Goal: Task Accomplishment & Management: Complete application form

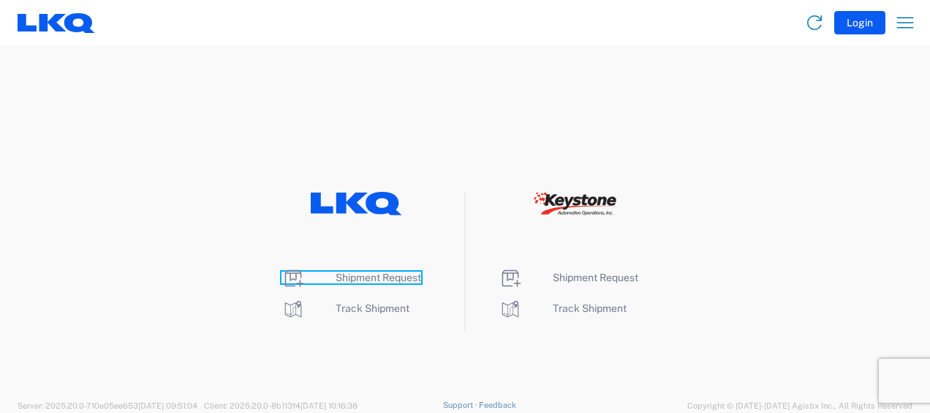
click at [373, 277] on span "Shipment Request" at bounding box center [379, 277] width 86 height 12
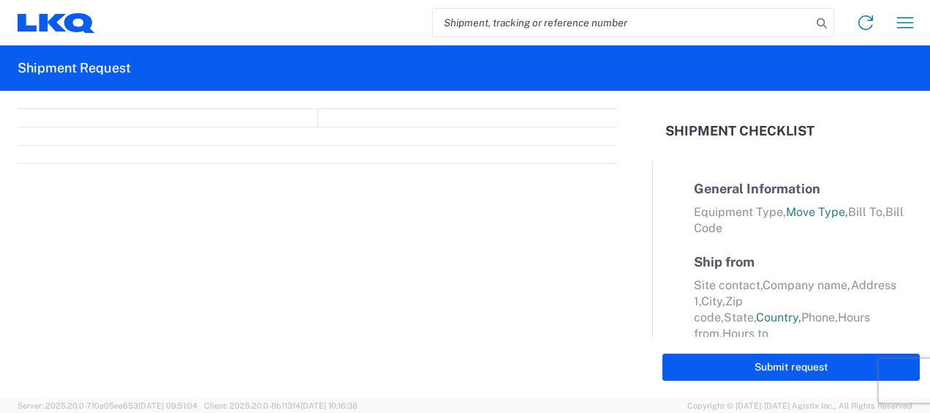
select select "FULL"
select select "LBS"
select select "IN"
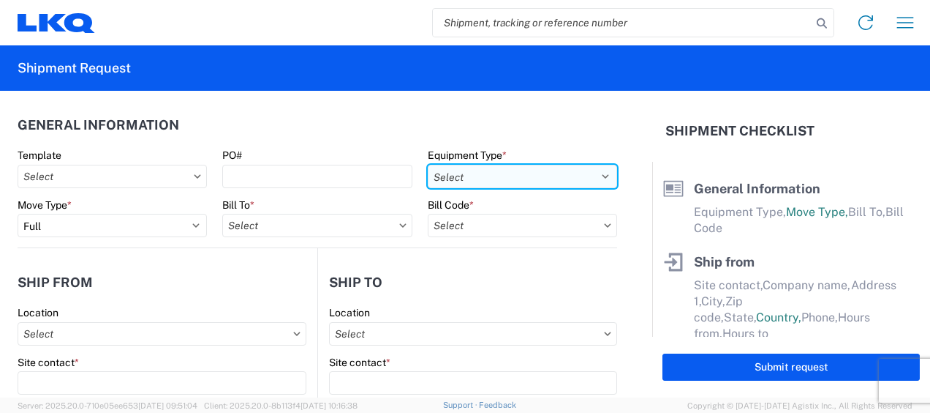
click at [571, 173] on select "Select 53’ Dry Van Flatbed Dropdeck (van) Lowboy (flatbed) Rail" at bounding box center [522, 176] width 189 height 23
select select "STDV"
click at [428, 165] on select "Select 53’ Dry Van Flatbed Dropdeck (van) Lowboy (flatbed) Rail" at bounding box center [522, 176] width 189 height 23
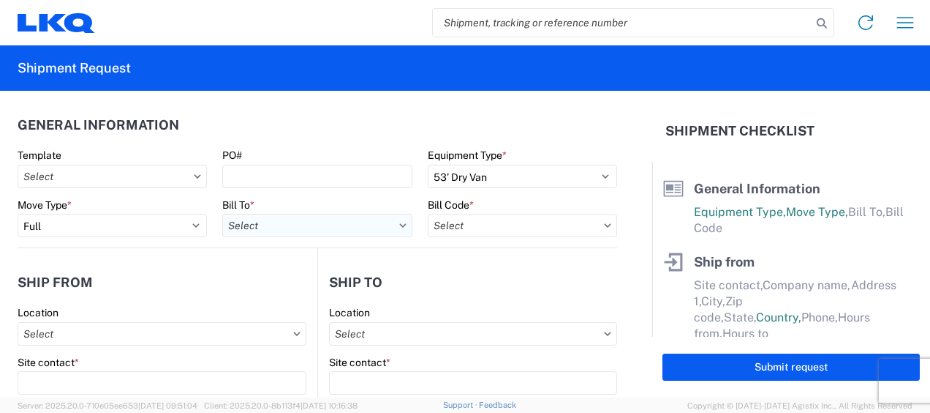
click at [324, 225] on input "text" at bounding box center [316, 225] width 189 height 23
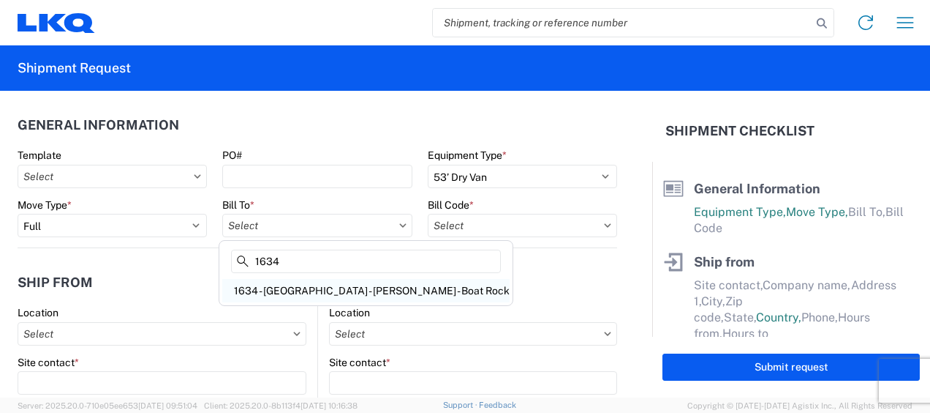
type input "1634"
click at [340, 290] on div "1634 - [GEOGRAPHIC_DATA] - [PERSON_NAME] - Boat Rock" at bounding box center [365, 290] width 287 height 23
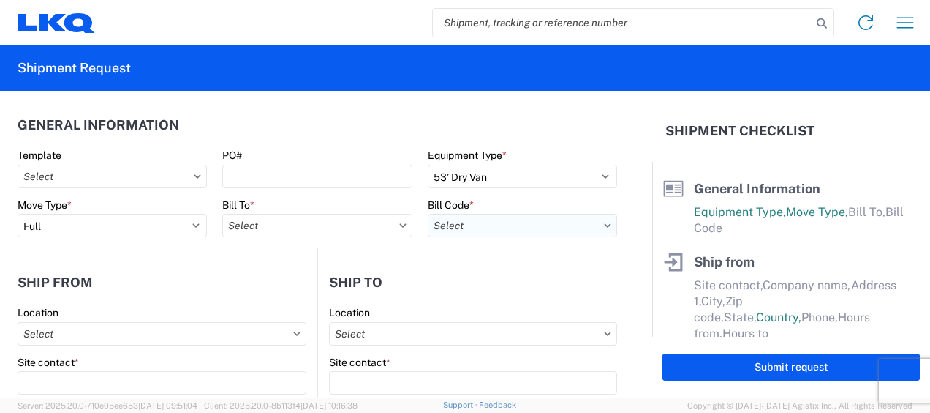
type input "1634 - [GEOGRAPHIC_DATA] - [PERSON_NAME] - Boat Rock"
click at [552, 225] on input "text" at bounding box center [522, 225] width 189 height 23
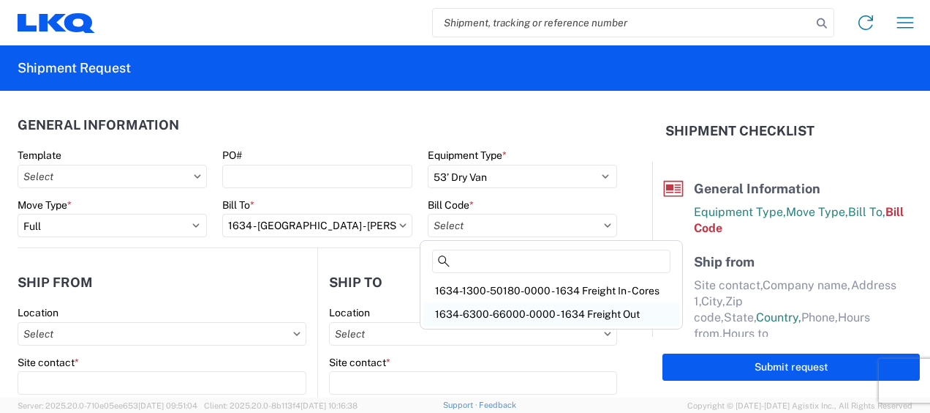
click at [572, 310] on div "1634-6300-66000-0000 - 1634 Freight Out" at bounding box center [552, 313] width 256 height 23
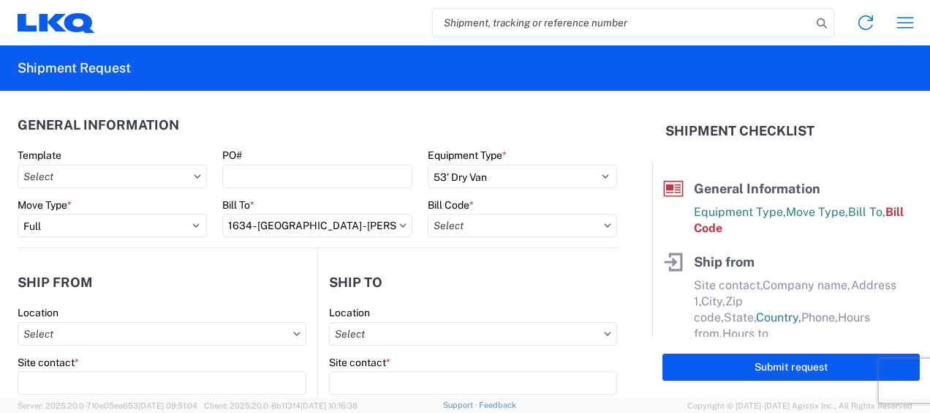
type input "1634-6300-66000-0000 - 1634 Freight Out"
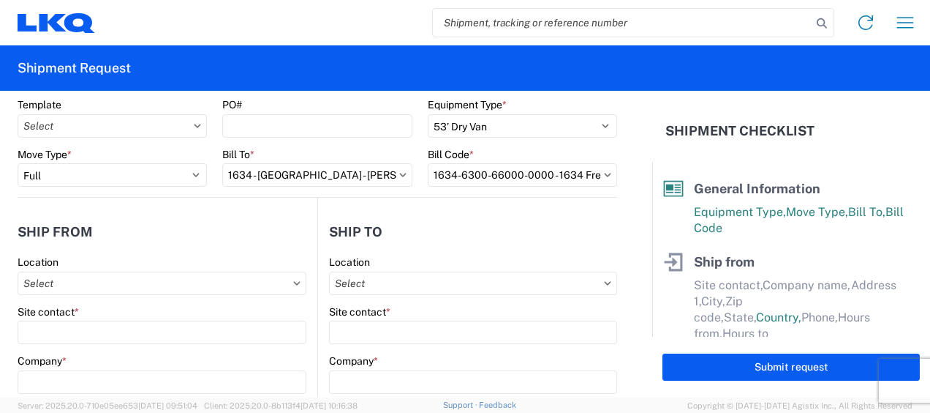
scroll to position [146, 0]
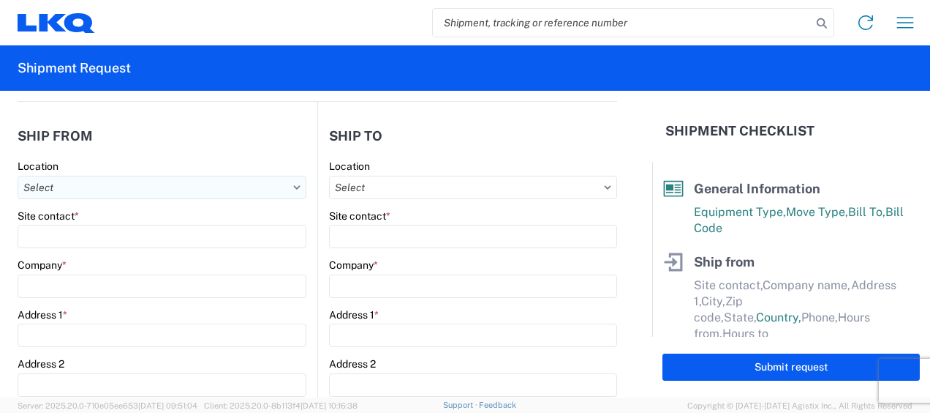
click at [80, 189] on input "text" at bounding box center [162, 187] width 289 height 23
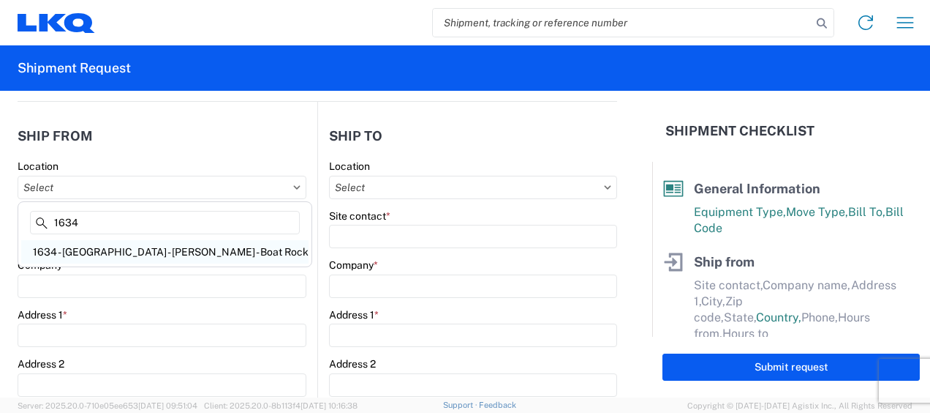
type input "1634"
click at [116, 252] on div "1634 - Atlanta - Knopf - Boat Rock" at bounding box center [164, 251] width 287 height 23
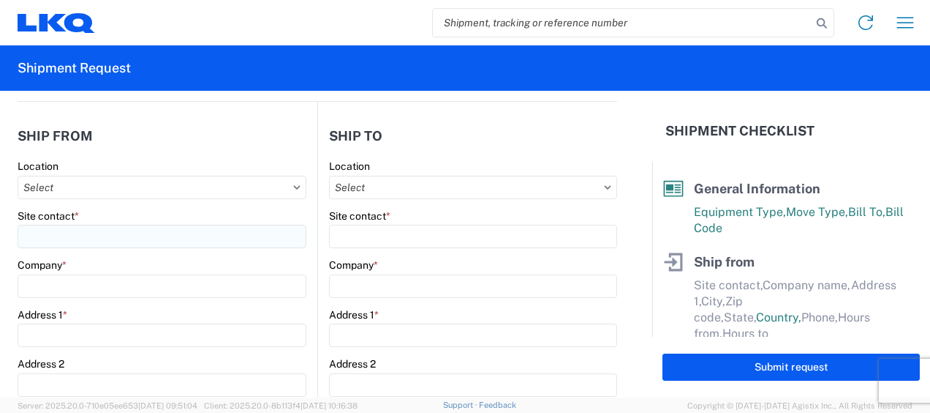
type input "1634 - Atlanta - Knopf - Boat Rock"
type input "LKQ Corporation"
type input "6320 Boat Rock Blvd SW"
type input "Atlanta"
type input "30336"
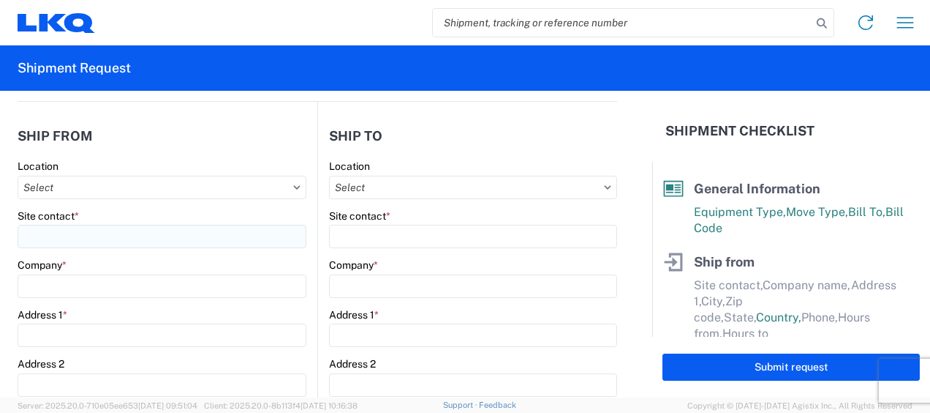
select select "GA"
select select "US"
type input "678-399-8501"
type input "00:00"
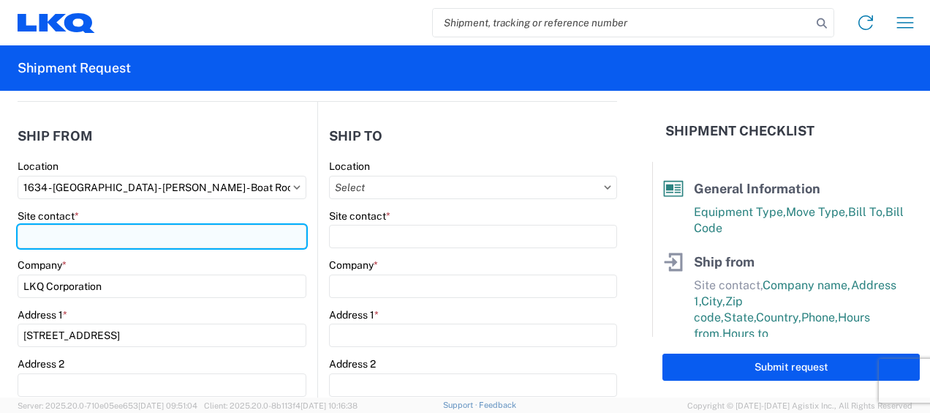
click at [79, 237] on input "Site contact *" at bounding box center [162, 236] width 289 height 23
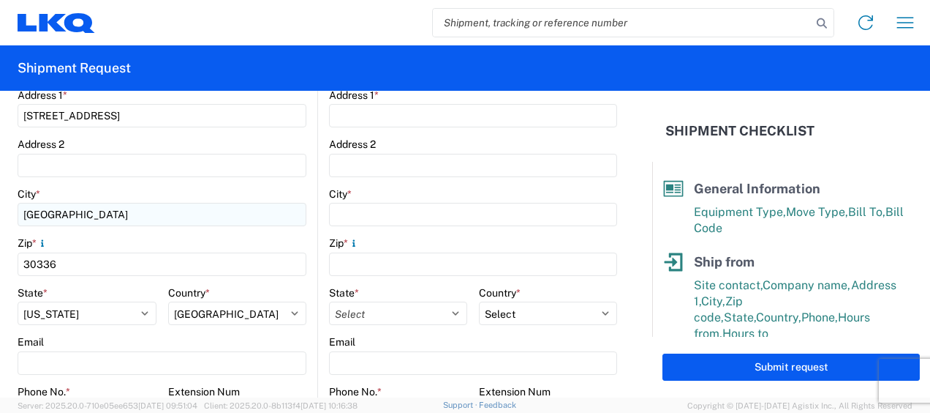
scroll to position [439, 0]
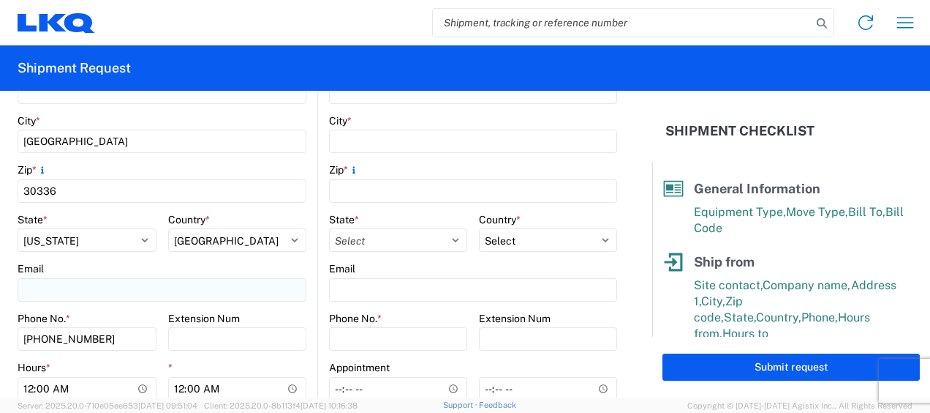
type input "jason v"
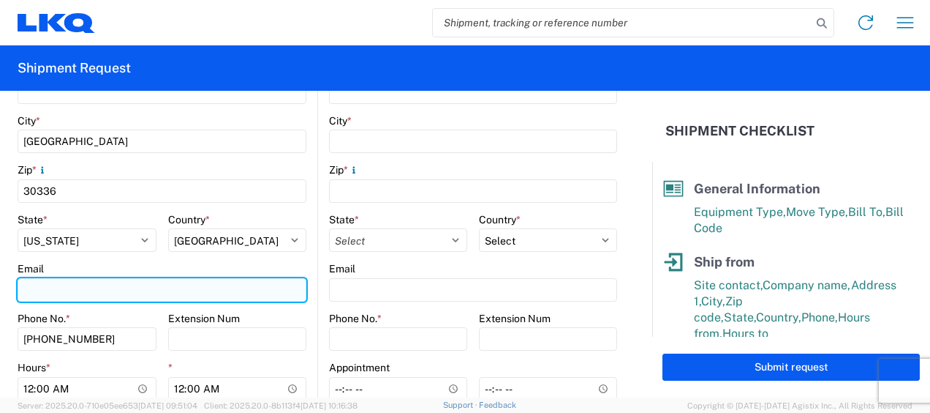
click at [88, 287] on input "Email" at bounding box center [162, 289] width 289 height 23
type input "mjvoyles@lkqcorp.com"
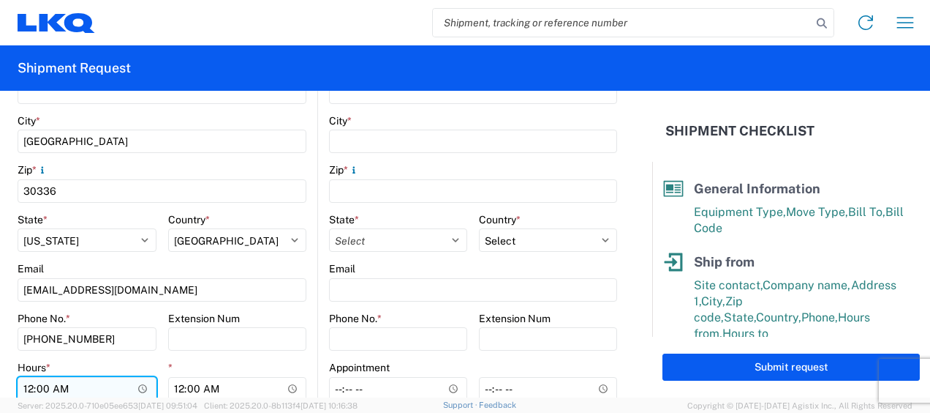
click at [30, 388] on input "00:00" at bounding box center [87, 388] width 139 height 23
type input "07:00"
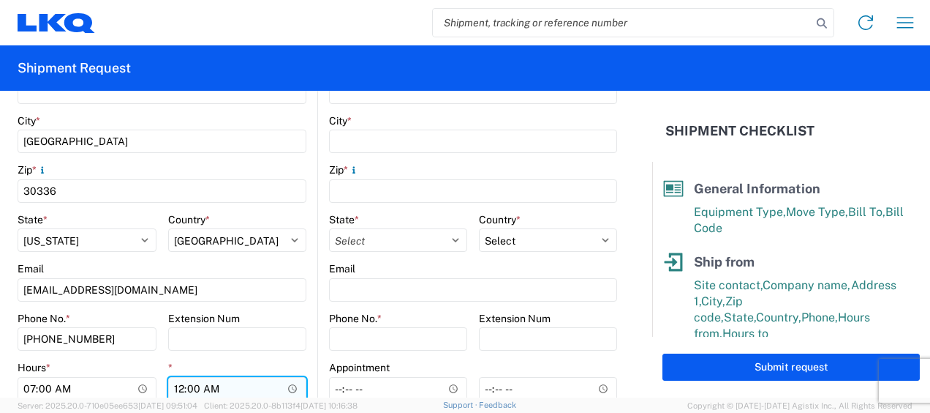
click at [176, 389] on input "00:00" at bounding box center [237, 388] width 139 height 23
click at [211, 386] on input "01:00" at bounding box center [237, 388] width 139 height 23
type input "13:00"
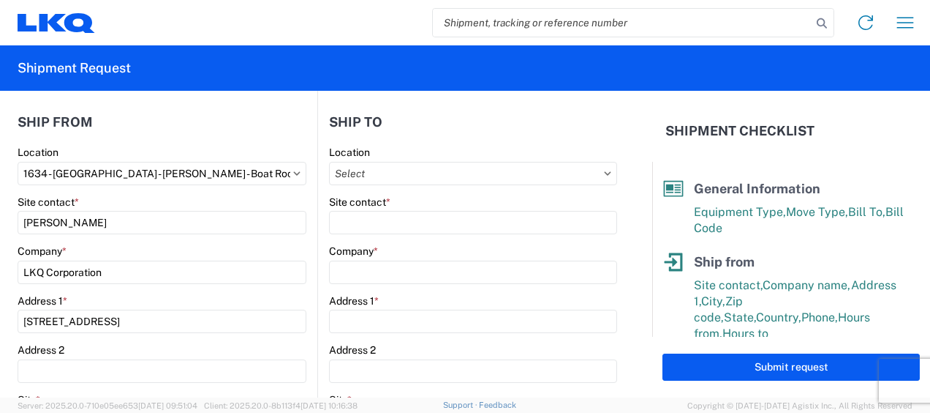
scroll to position [146, 0]
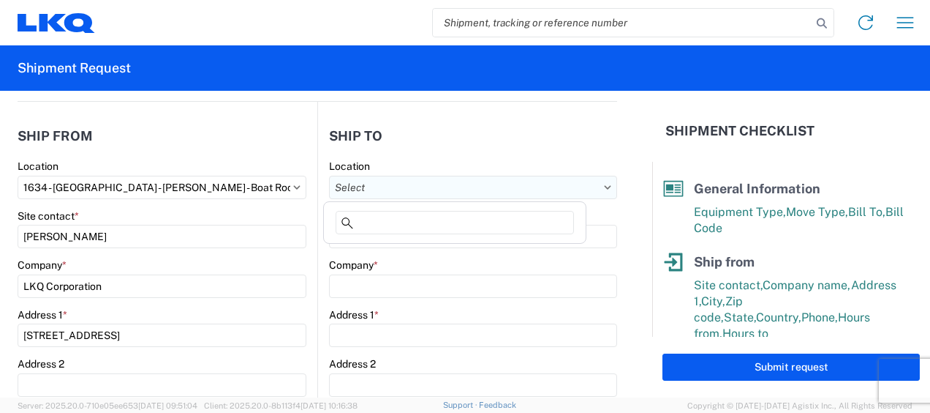
click at [571, 189] on input "text" at bounding box center [473, 187] width 288 height 23
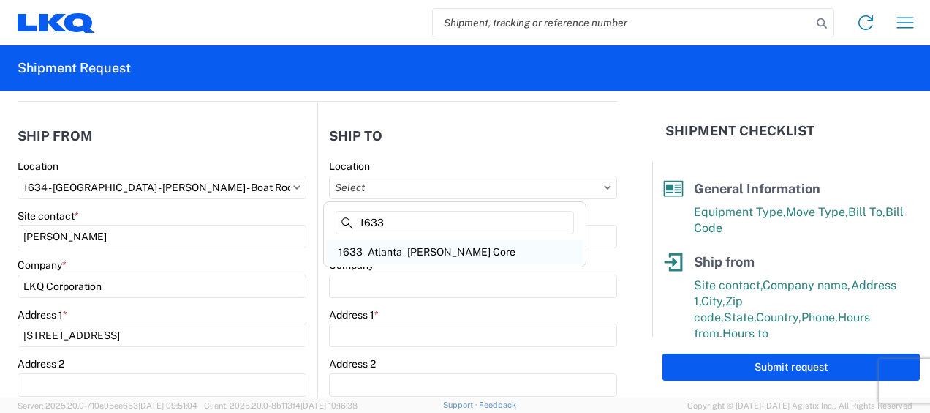
type input "1633"
click at [406, 249] on div "1633 - Atlanta - Knopf Core" at bounding box center [455, 251] width 256 height 23
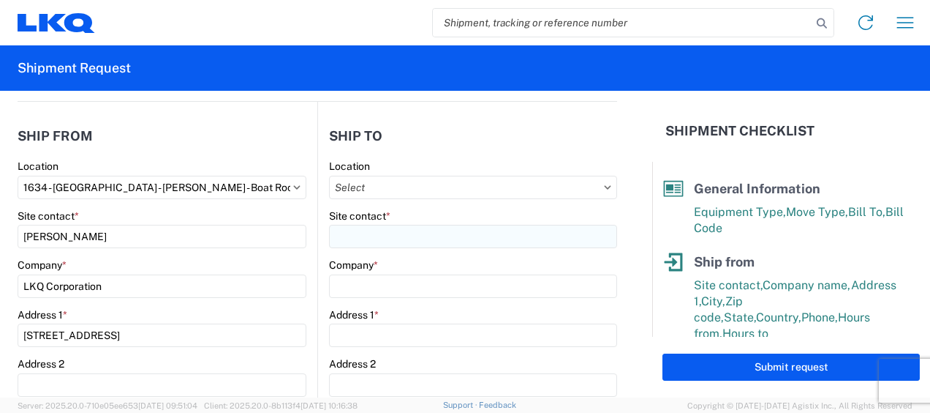
type input "1633 - Atlanta - Knopf Core"
type input "LKQ Corporation"
type input "4585 Frederick Dr SW"
type input "Atlanta"
type input "30336"
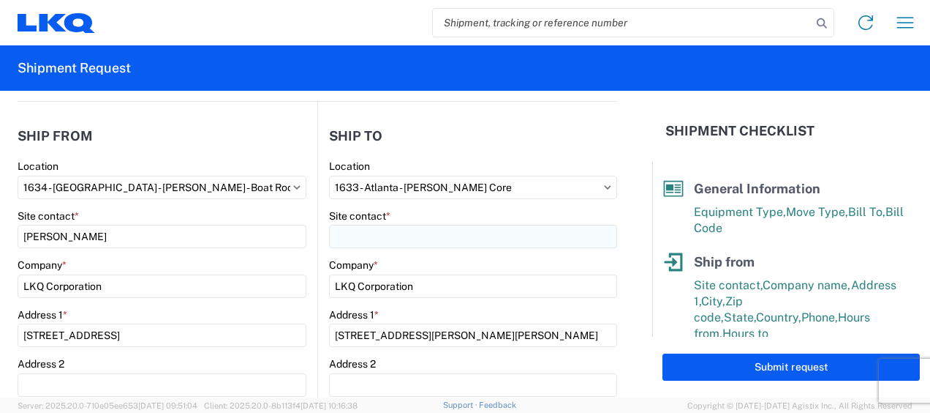
select select "US"
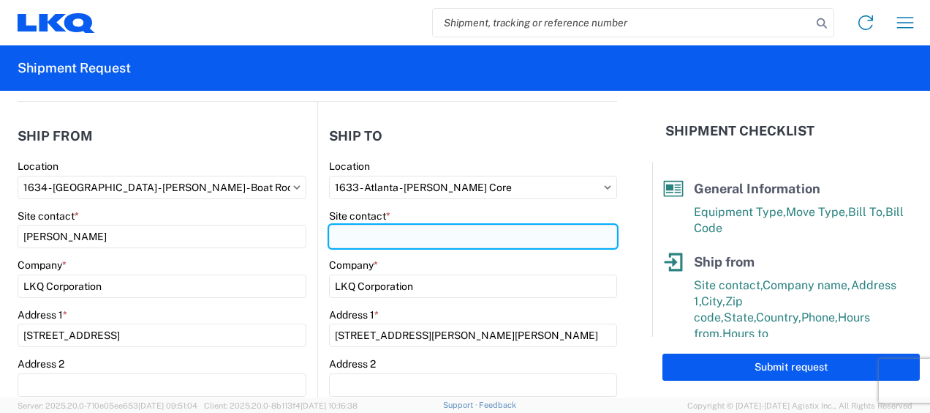
click at [368, 228] on input "Site contact *" at bounding box center [473, 236] width 288 height 23
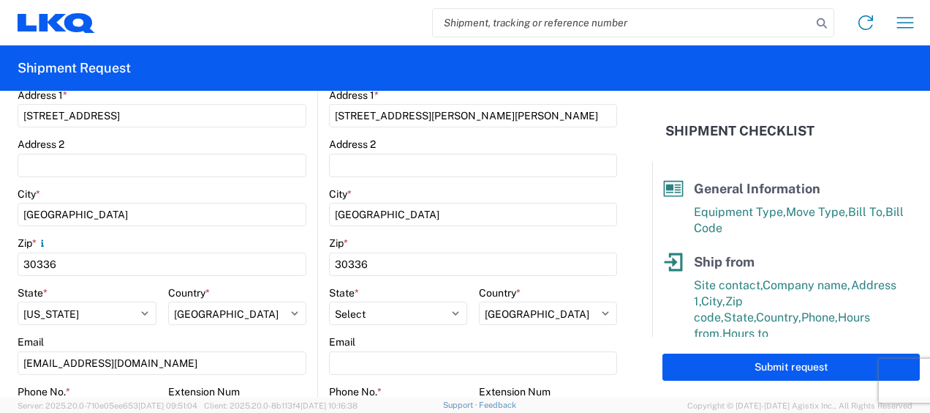
scroll to position [439, 0]
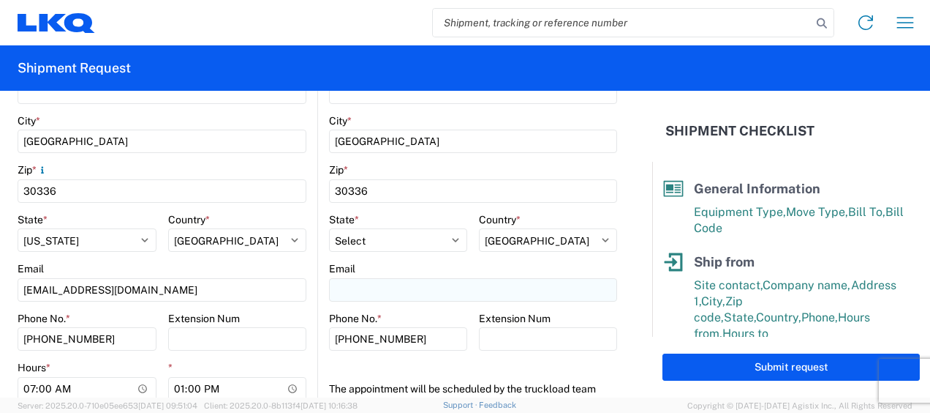
type input "rafael lopez"
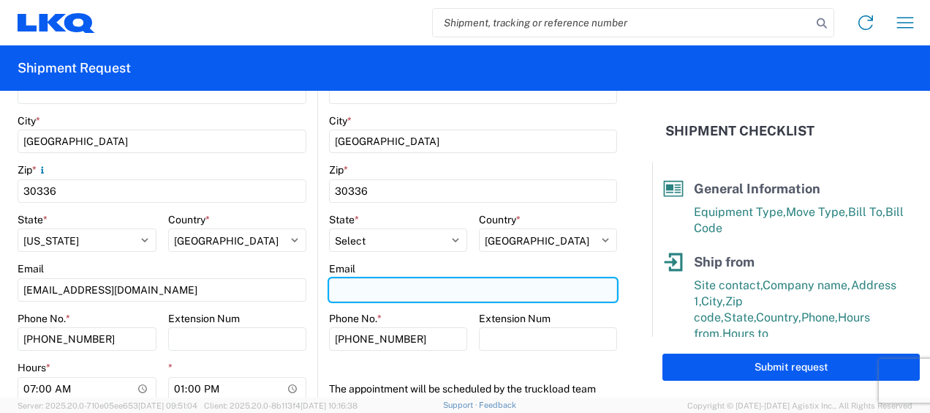
click at [356, 288] on input "Email" at bounding box center [473, 289] width 288 height 23
type input "rafxlopez@lkqcorp.com"
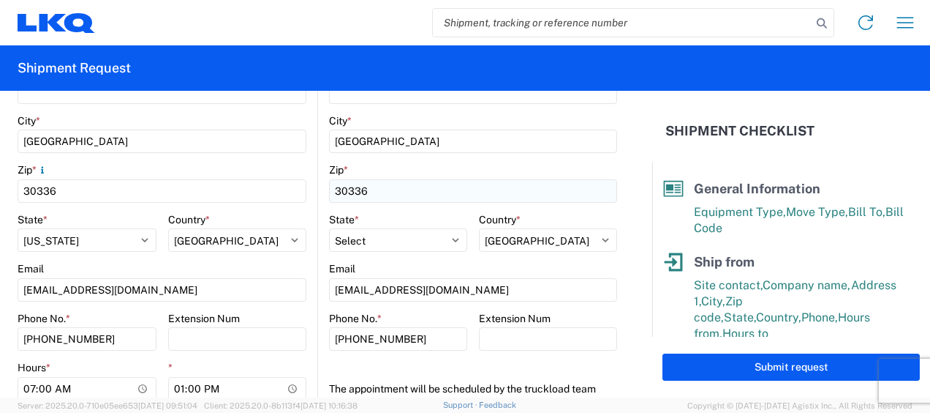
type input "jason voyles"
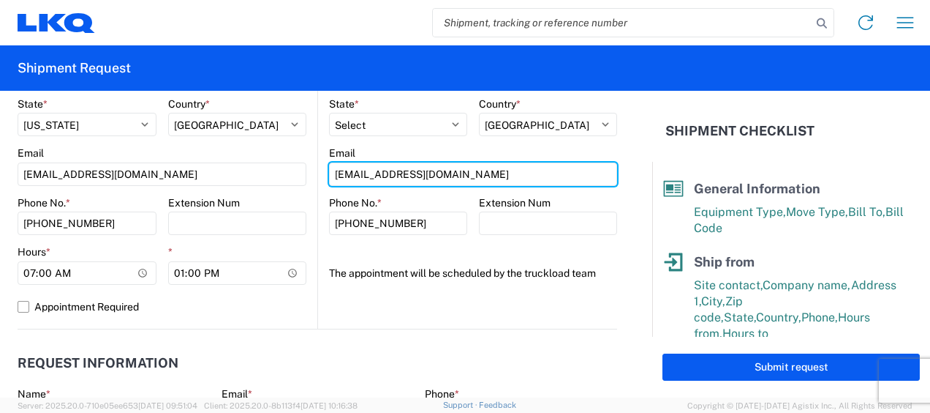
scroll to position [658, 0]
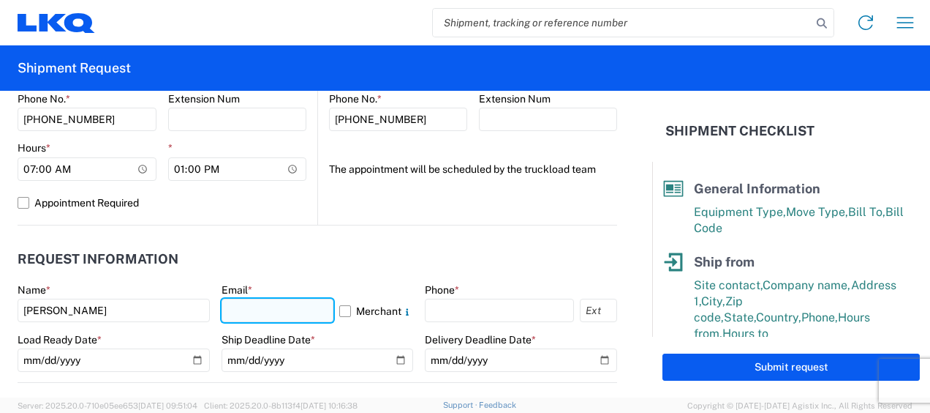
click at [294, 309] on input "text" at bounding box center [278, 309] width 113 height 23
type input "mjvoyles@lkqcorp.com"
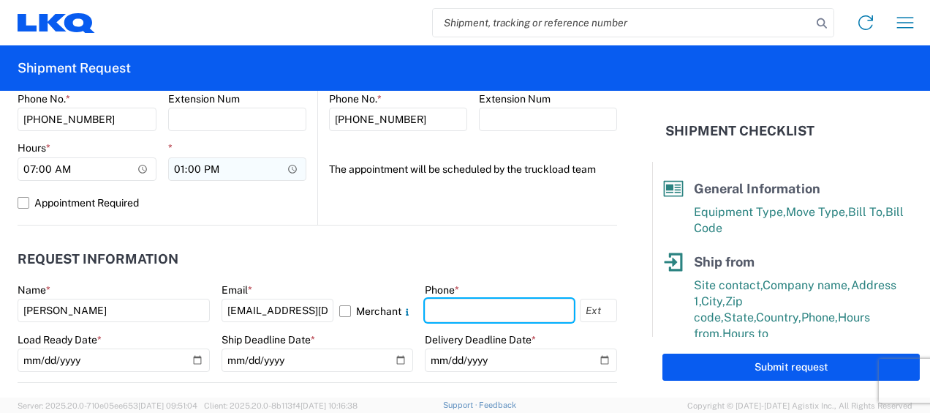
type input "6783998501"
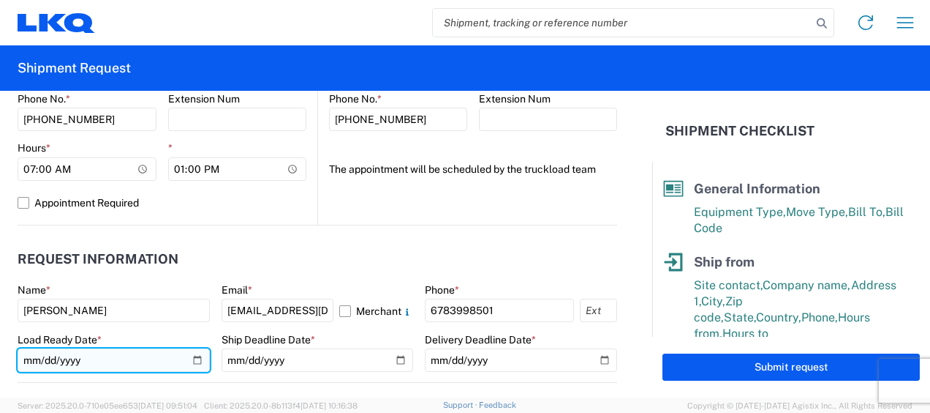
click at [37, 356] on input "date" at bounding box center [114, 359] width 192 height 23
type input "2025-10-01"
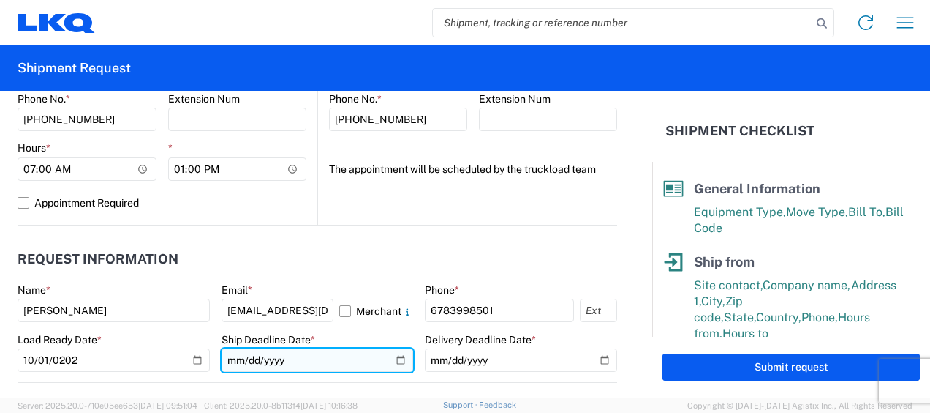
click at [227, 360] on input "date" at bounding box center [318, 359] width 192 height 23
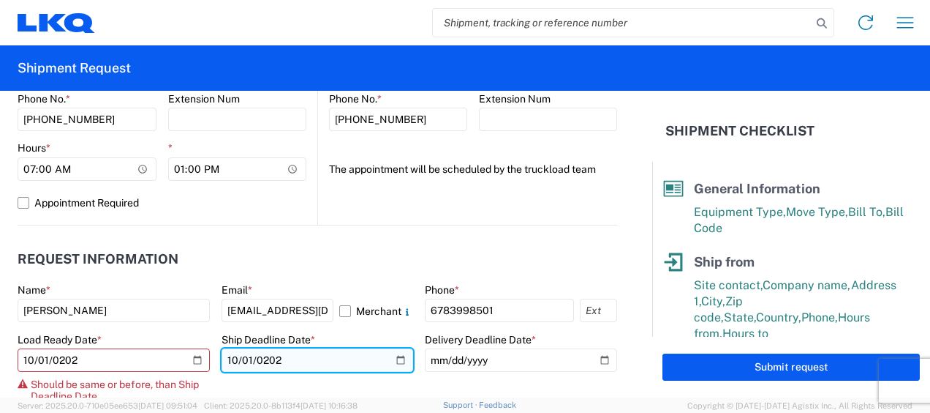
type input "2025-10-01"
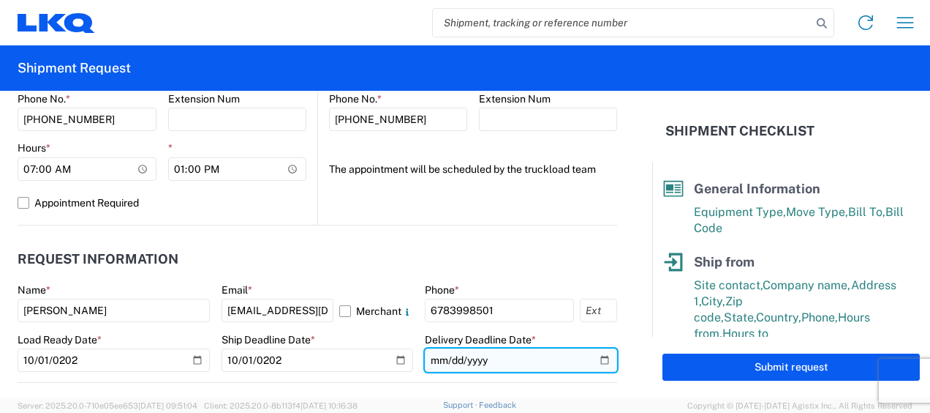
click at [435, 363] on input "date" at bounding box center [521, 359] width 192 height 23
type input "2025-10-01"
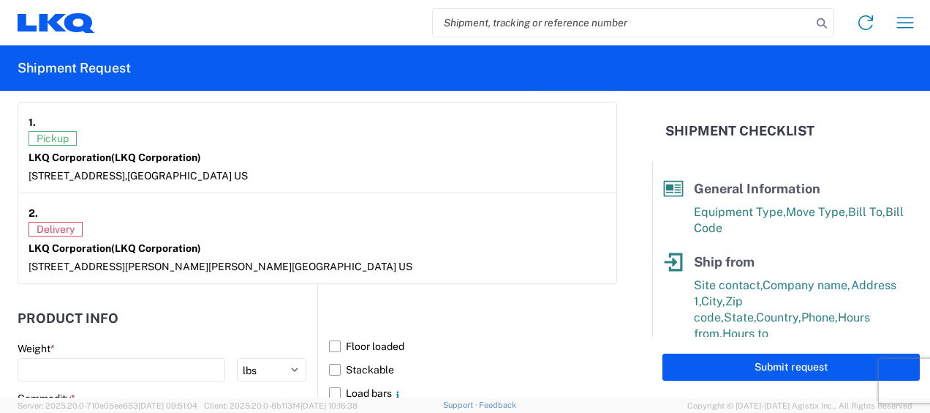
scroll to position [1244, 0]
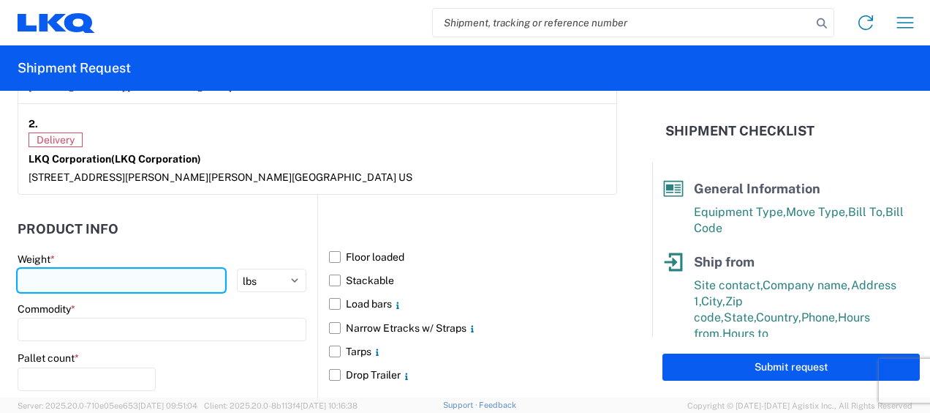
click at [159, 276] on input "number" at bounding box center [122, 279] width 208 height 23
type input "44000"
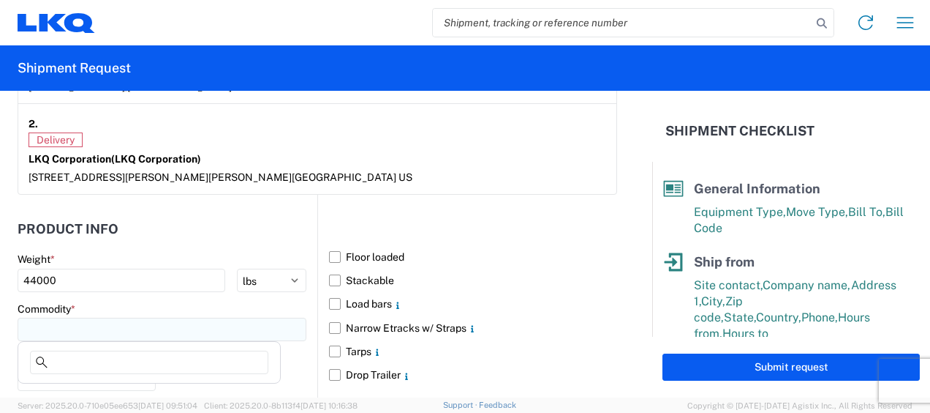
click at [197, 328] on input at bounding box center [162, 328] width 289 height 23
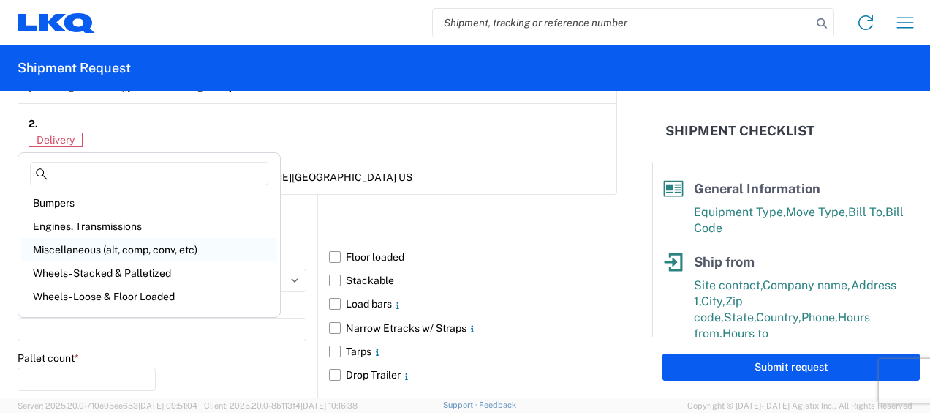
click at [117, 253] on div "Miscellaneous (alt, comp, conv, etc)" at bounding box center [149, 249] width 256 height 23
type input "Miscellaneous (alt, comp, conv, etc)"
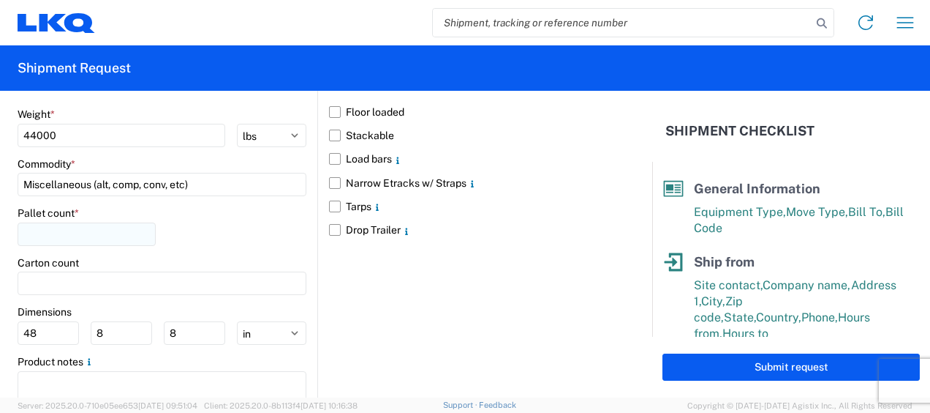
scroll to position [1390, 0]
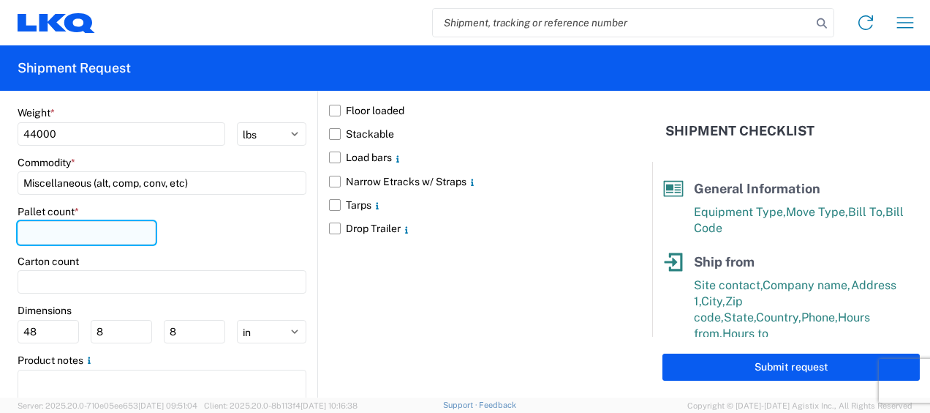
click at [104, 234] on input "number" at bounding box center [87, 232] width 138 height 23
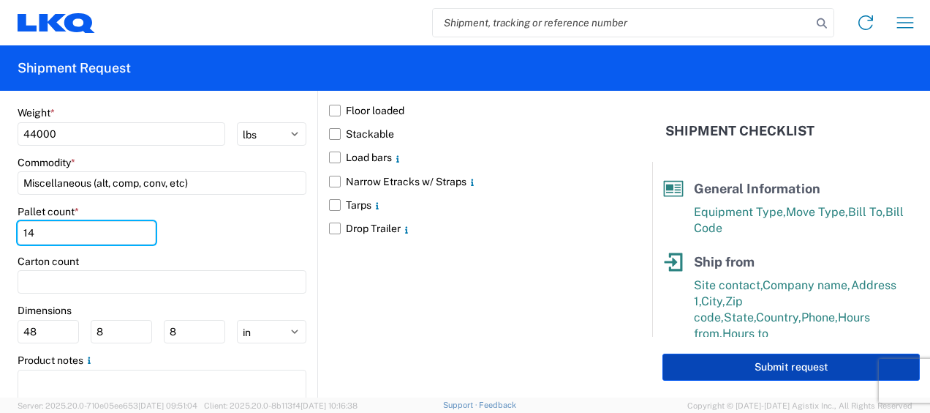
type input "14"
click at [783, 363] on button "Submit request" at bounding box center [791, 366] width 257 height 27
select select "US"
